Goal: Information Seeking & Learning: Learn about a topic

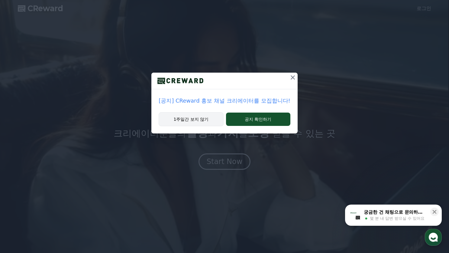
click at [203, 119] on button "1주일간 보지 않기" at bounding box center [191, 119] width 65 height 14
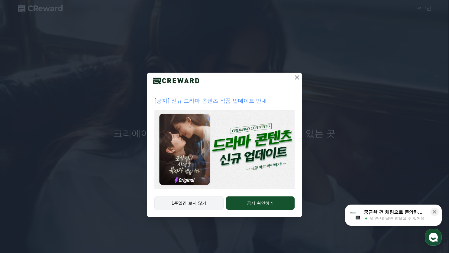
click at [203, 205] on button "1주일간 보지 않기" at bounding box center [188, 203] width 69 height 14
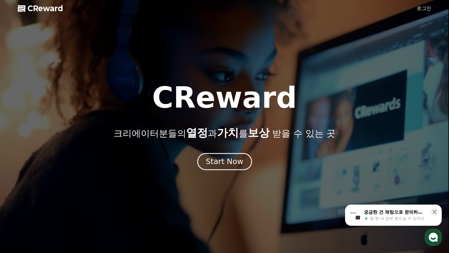
click at [217, 167] on button "Start Now" at bounding box center [224, 161] width 55 height 17
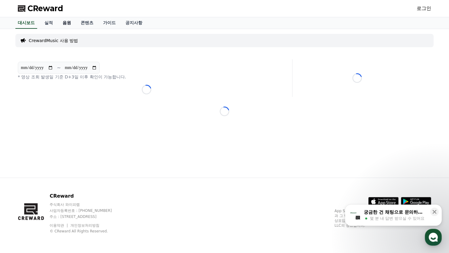
click at [66, 23] on link "음원" at bounding box center [67, 22] width 18 height 11
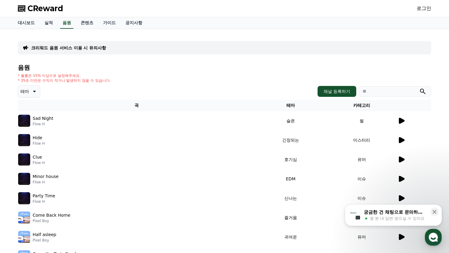
drag, startPoint x: 371, startPoint y: 93, endPoint x: 381, endPoint y: 88, distance: 11.4
click at [371, 93] on input "search" at bounding box center [395, 91] width 73 height 10
paste input "**********"
click at [419, 88] on button "submit" at bounding box center [422, 91] width 7 height 7
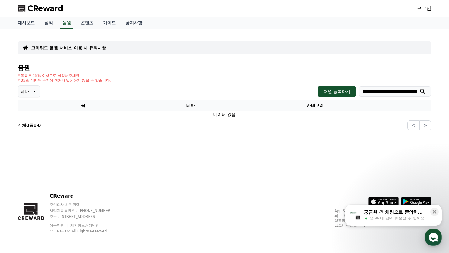
drag, startPoint x: 392, startPoint y: 93, endPoint x: 463, endPoint y: 93, distance: 70.4
click at [449, 93] on html "**********" at bounding box center [224, 126] width 449 height 253
click at [419, 88] on button "submit" at bounding box center [422, 91] width 7 height 7
drag, startPoint x: 396, startPoint y: 92, endPoint x: 376, endPoint y: 91, distance: 19.4
click at [376, 91] on input "**********" at bounding box center [395, 91] width 73 height 10
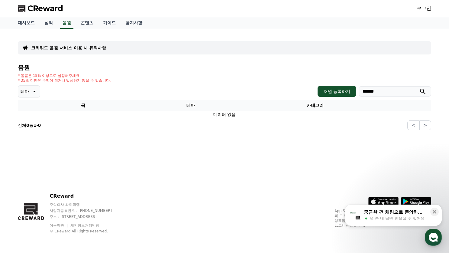
type input "******"
click at [419, 88] on button "submit" at bounding box center [422, 91] width 7 height 7
drag, startPoint x: 381, startPoint y: 93, endPoint x: 346, endPoint y: 96, distance: 34.9
click at [346, 96] on div "채널 등록하기 ******" at bounding box center [375, 91] width 114 height 11
click at [419, 88] on button "submit" at bounding box center [422, 91] width 7 height 7
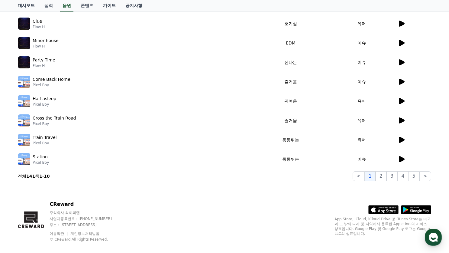
scroll to position [144, 0]
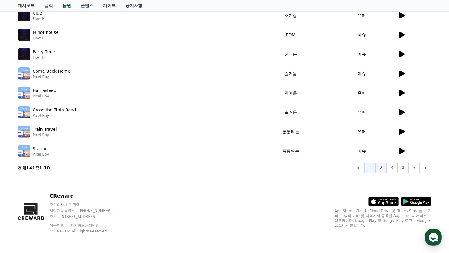
click at [382, 167] on button "2" at bounding box center [381, 168] width 11 height 10
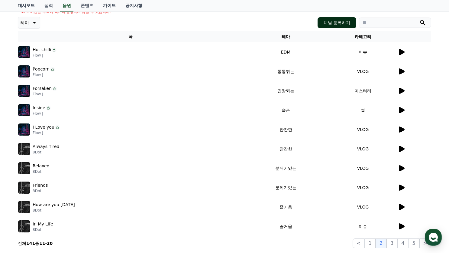
scroll to position [23, 0]
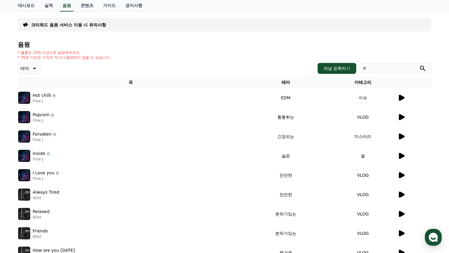
click at [401, 98] on icon at bounding box center [402, 98] width 6 height 6
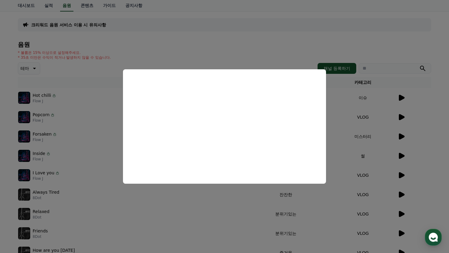
click at [41, 71] on button "close modal" at bounding box center [224, 126] width 449 height 253
click at [31, 69] on icon at bounding box center [33, 68] width 7 height 7
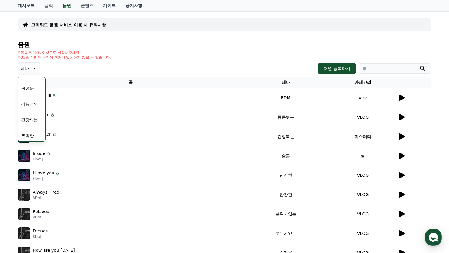
scroll to position [249, 0]
drag, startPoint x: 72, startPoint y: 57, endPoint x: 96, endPoint y: 100, distance: 49.3
click at [73, 58] on p "* 35초 미만은 수익이 적거나 발생하지 않을 수 있습니다." at bounding box center [64, 57] width 93 height 5
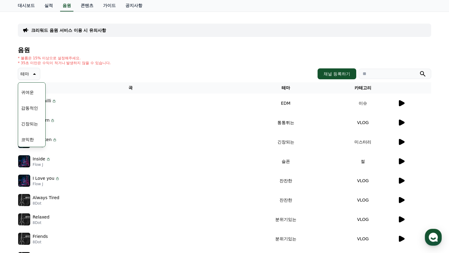
scroll to position [0, 0]
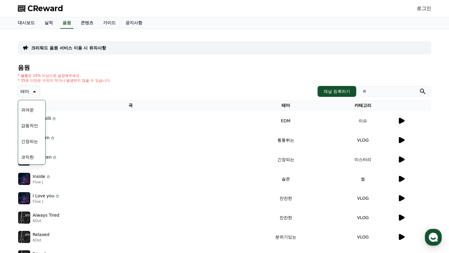
click at [182, 117] on div "Hot chilli Flow J" at bounding box center [130, 121] width 225 height 12
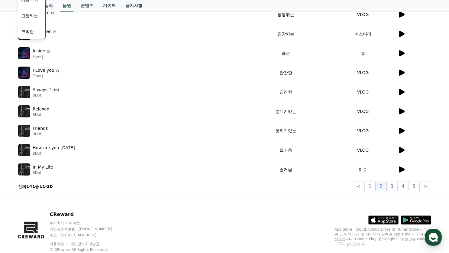
scroll to position [144, 0]
